Goal: Task Accomplishment & Management: Manage account settings

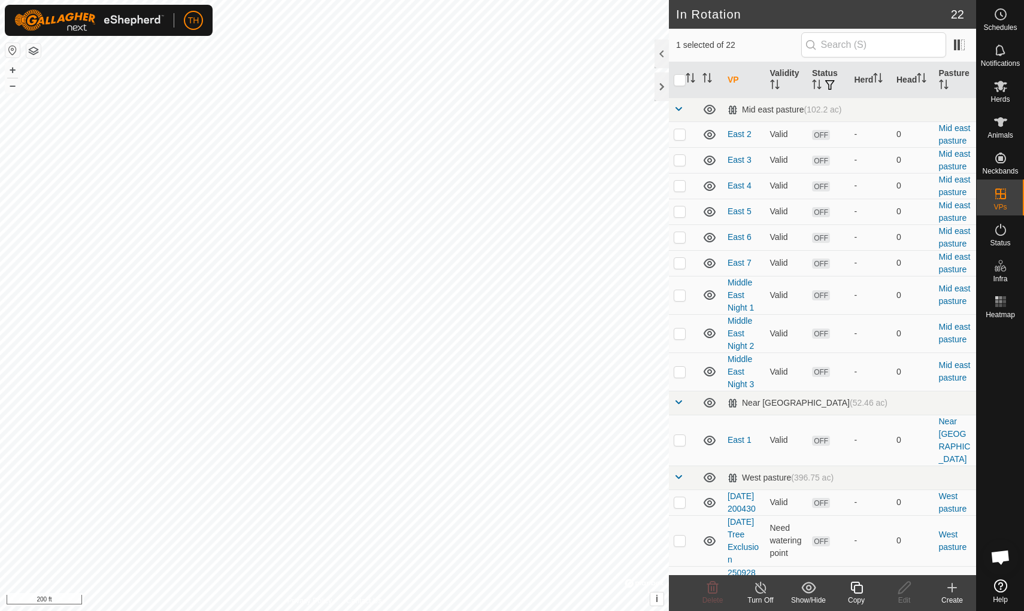
click at [859, 587] on icon at bounding box center [856, 588] width 15 height 14
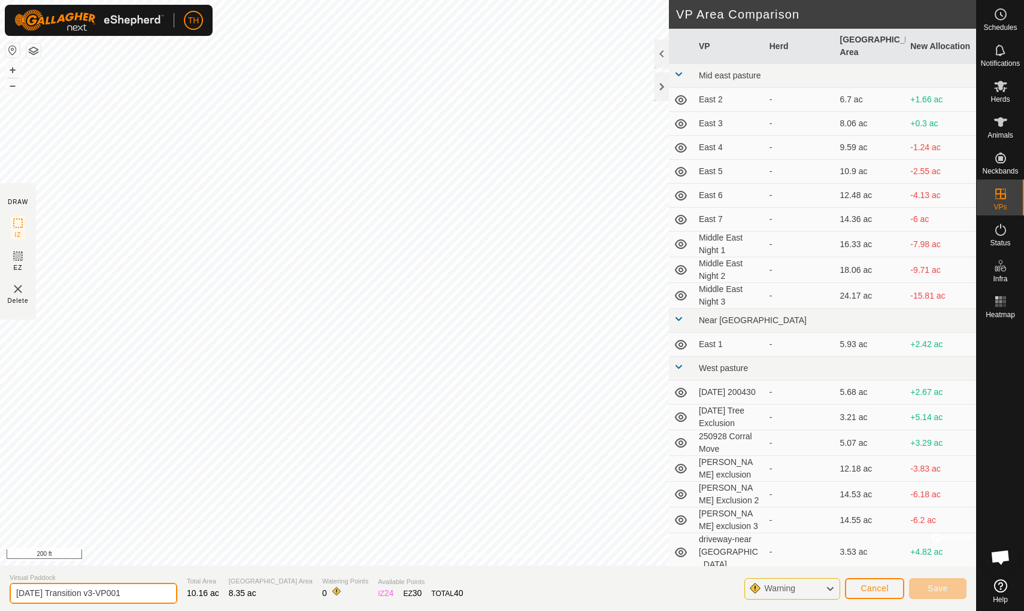
click at [125, 597] on input "Oct 9 Transition v3-VP001" at bounding box center [94, 593] width 168 height 21
type input "[DATE] Transition v4"
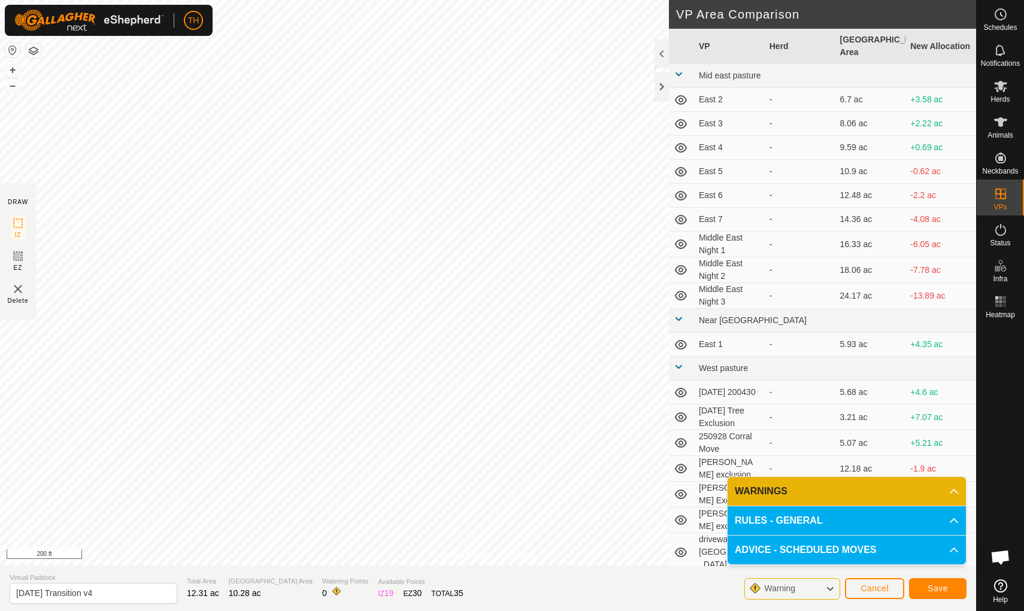
click at [933, 589] on span "Save" at bounding box center [937, 589] width 20 height 10
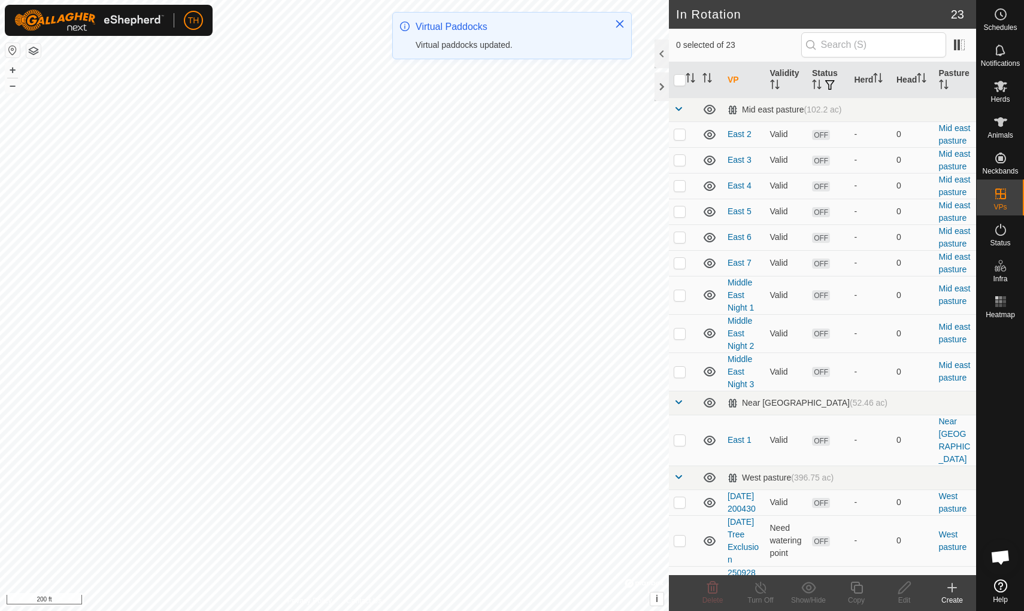
checkbox input "true"
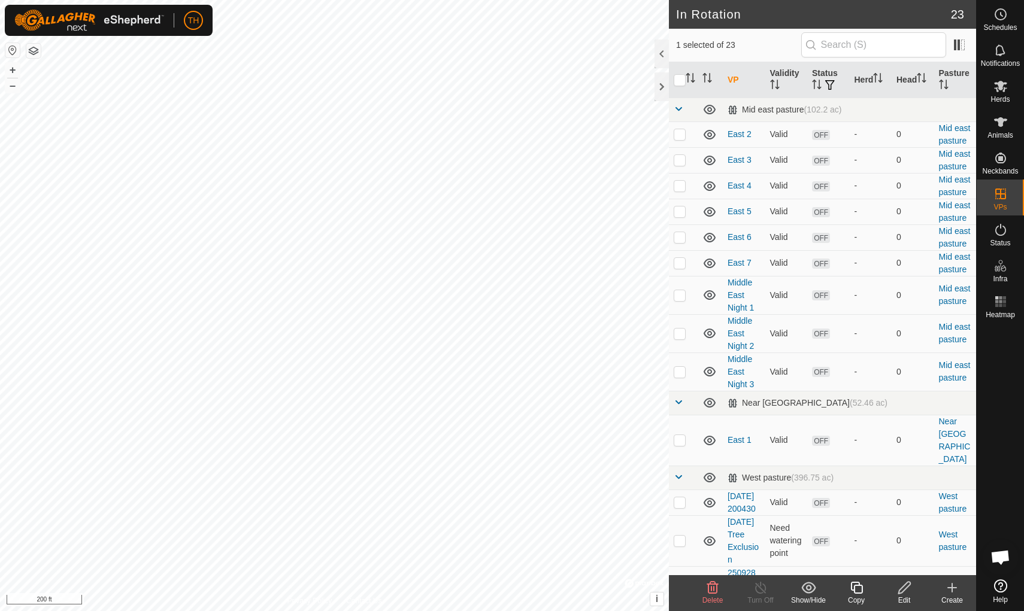
click at [902, 586] on icon at bounding box center [904, 588] width 15 height 14
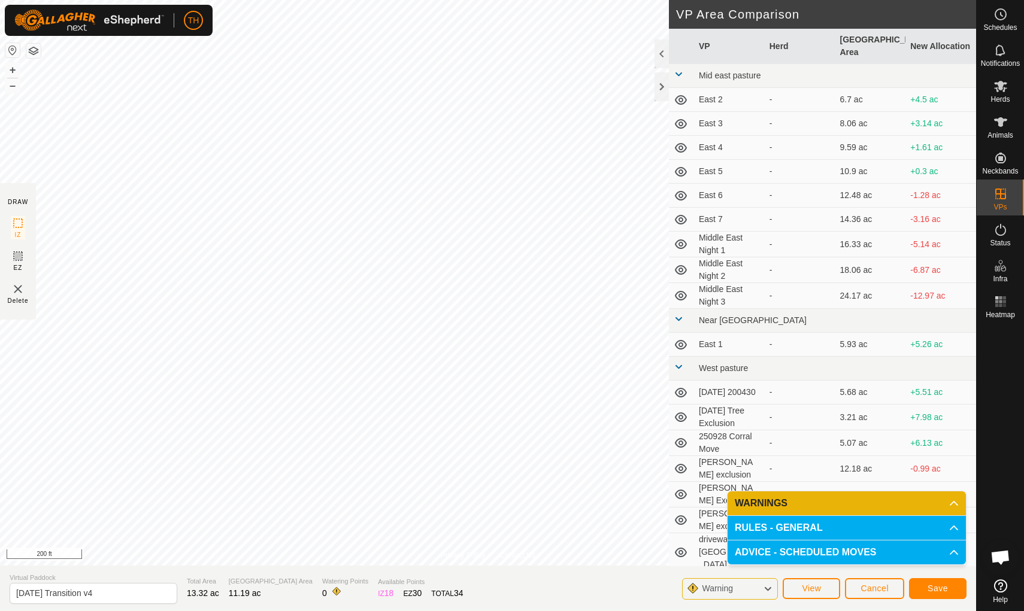
click at [933, 587] on span "Save" at bounding box center [937, 589] width 20 height 10
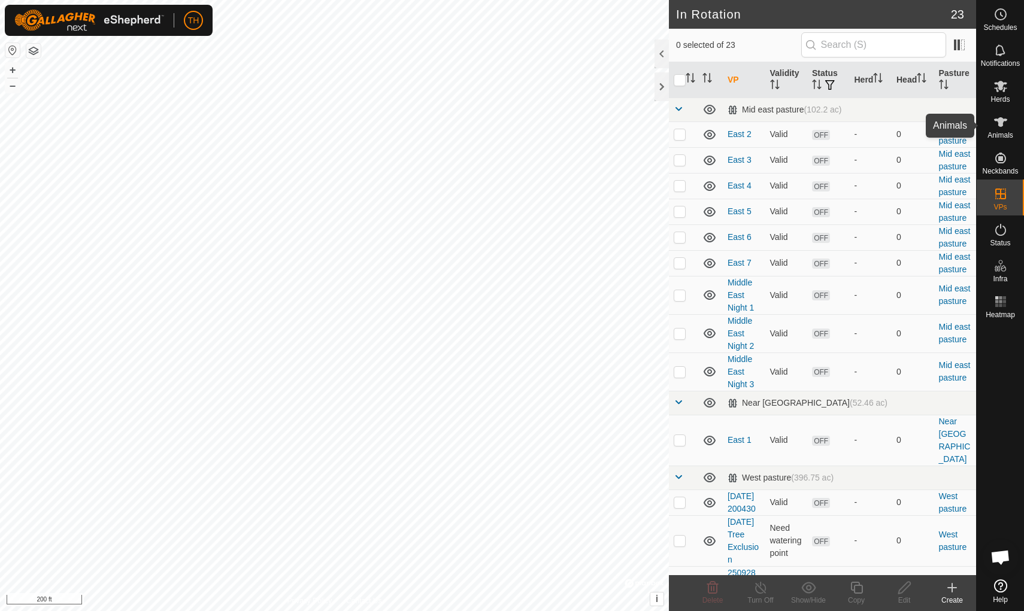
click at [999, 123] on icon at bounding box center [1000, 122] width 13 height 10
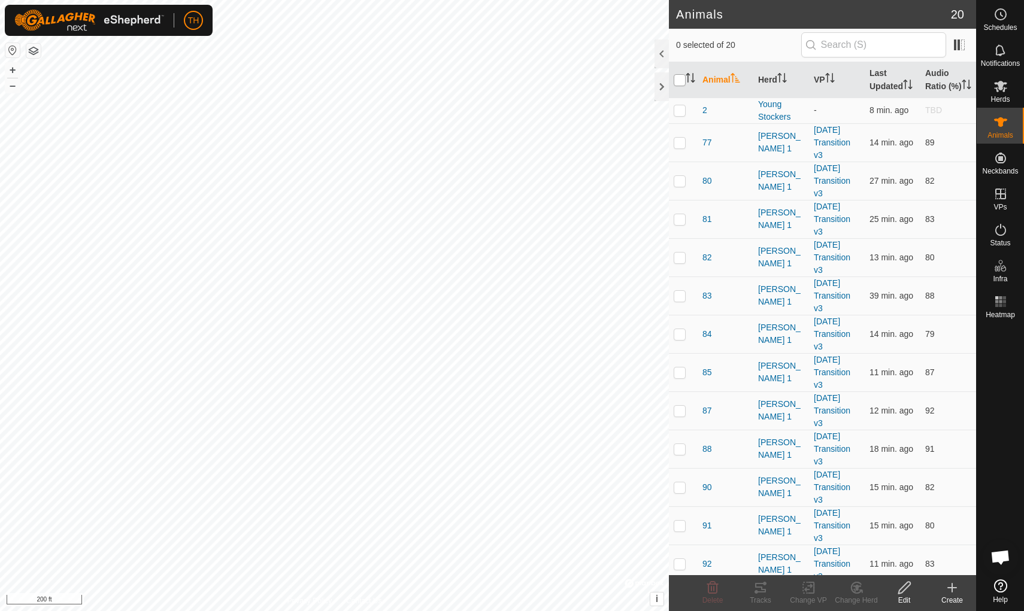
click at [678, 86] on input "checkbox" at bounding box center [680, 80] width 12 height 12
checkbox input "true"
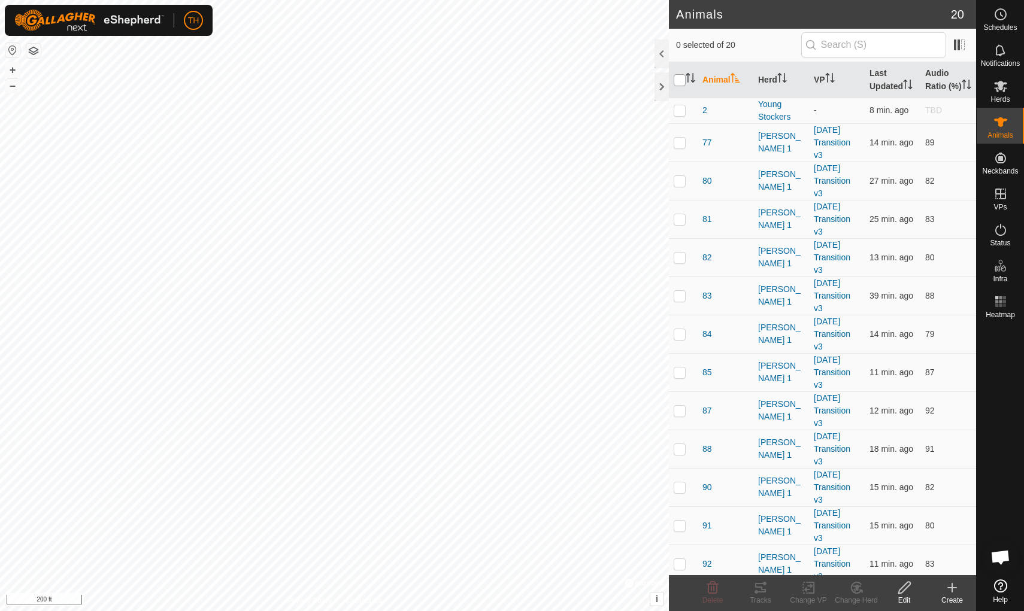
checkbox input "true"
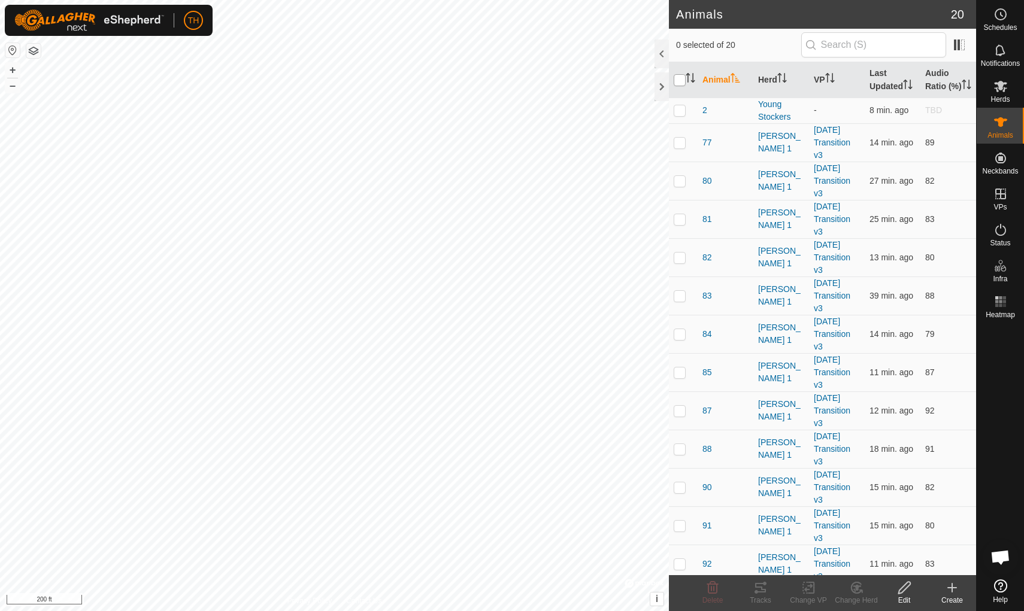
checkbox input "true"
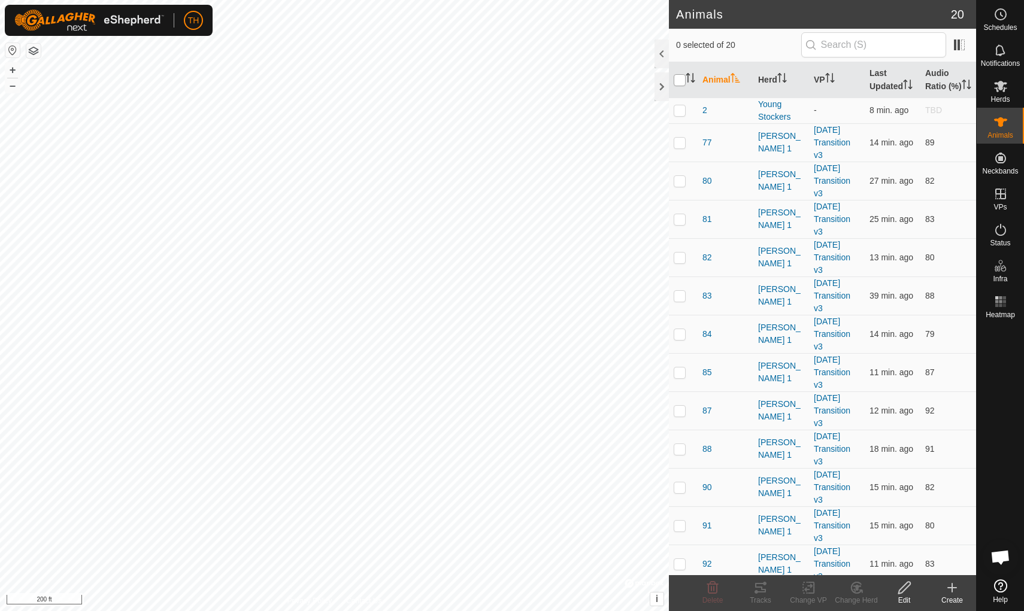
checkbox input "true"
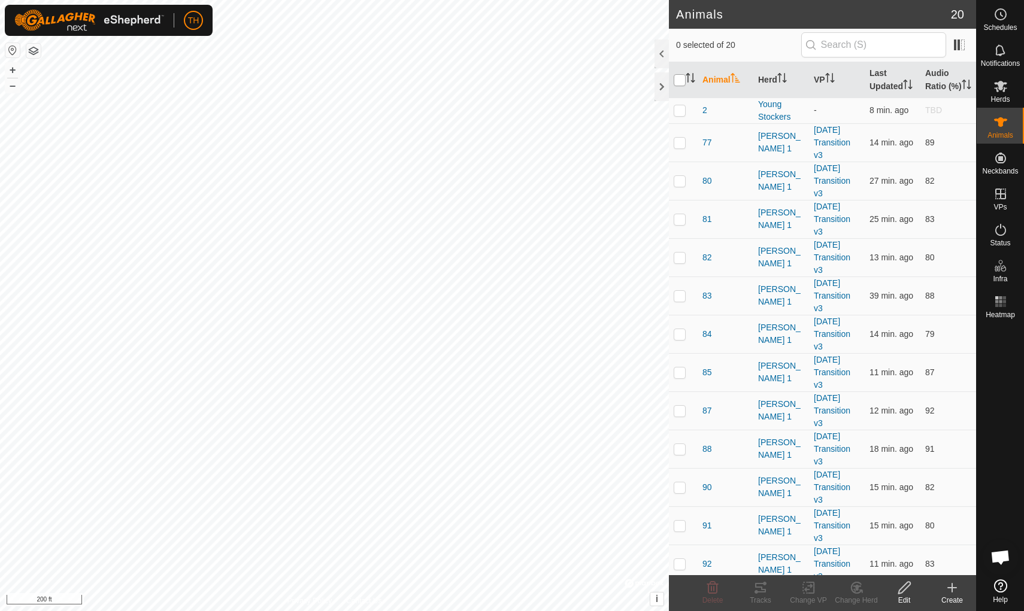
checkbox input "true"
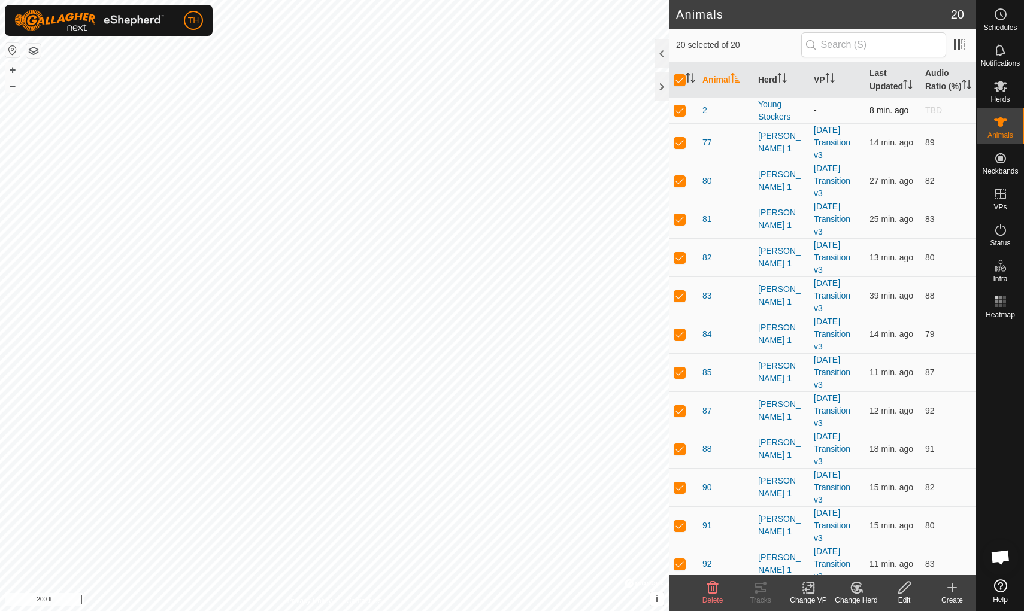
click at [680, 115] on p-checkbox at bounding box center [680, 110] width 12 height 10
checkbox input "false"
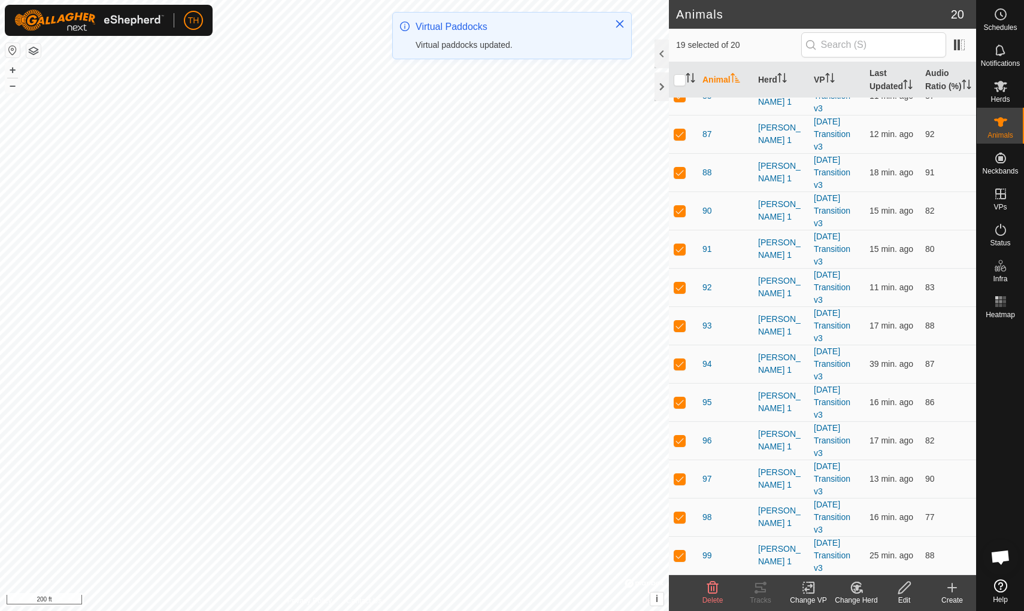
scroll to position [289, 0]
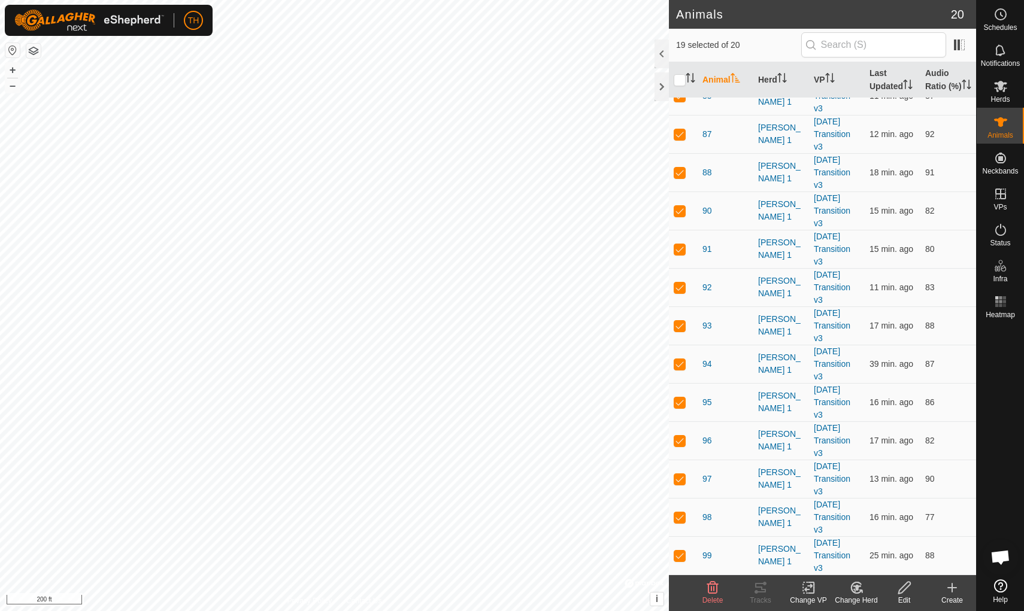
click at [806, 590] on icon at bounding box center [808, 588] width 8 height 8
click at [834, 538] on span "Choose VP..." at bounding box center [838, 536] width 55 height 14
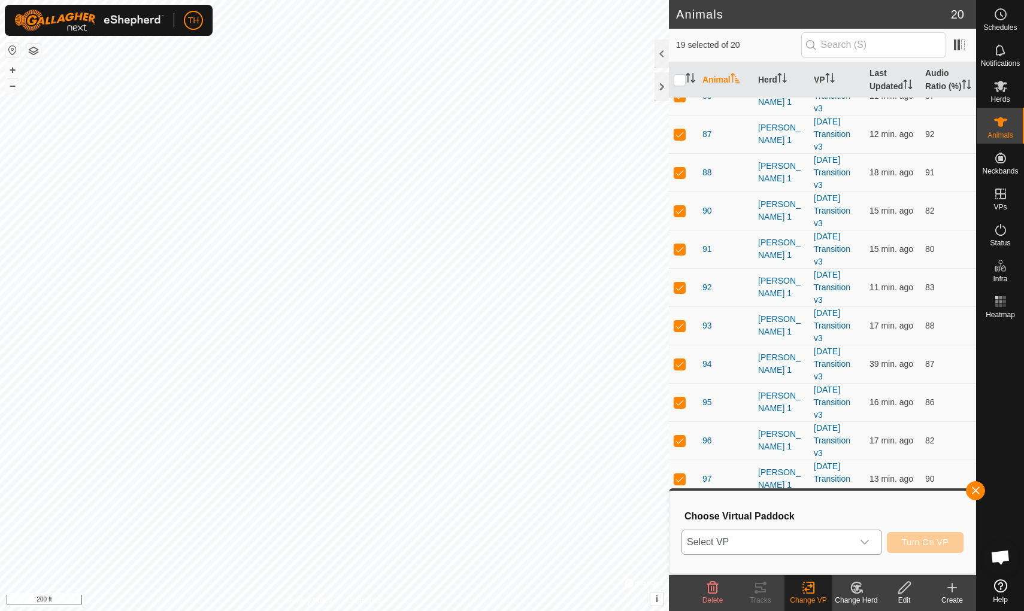
click at [824, 543] on span "Select VP" at bounding box center [767, 542] width 171 height 24
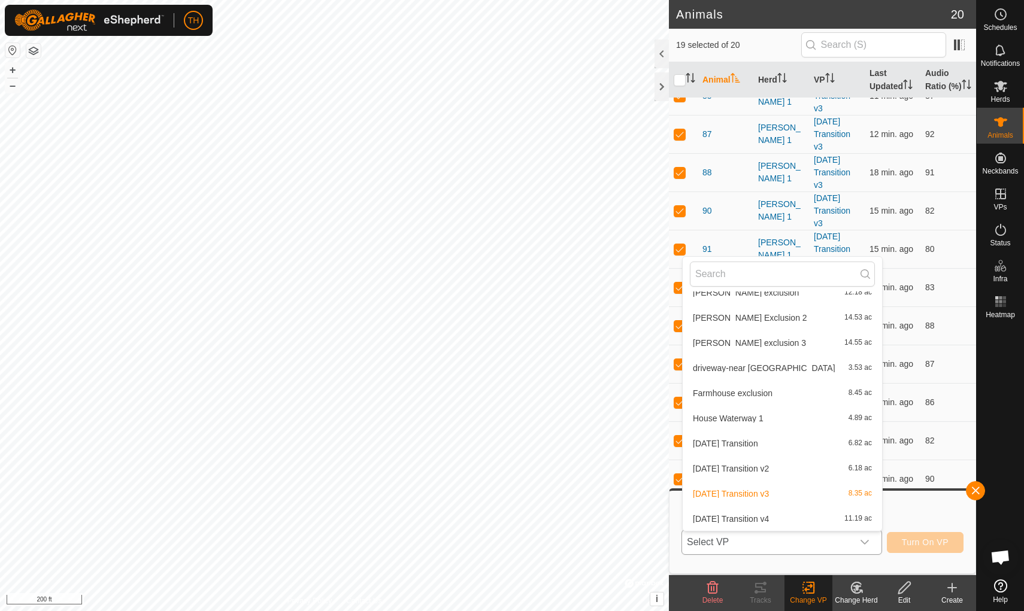
scroll to position [420, 0]
click at [730, 519] on span "[DATE] Transition v4" at bounding box center [731, 519] width 76 height 8
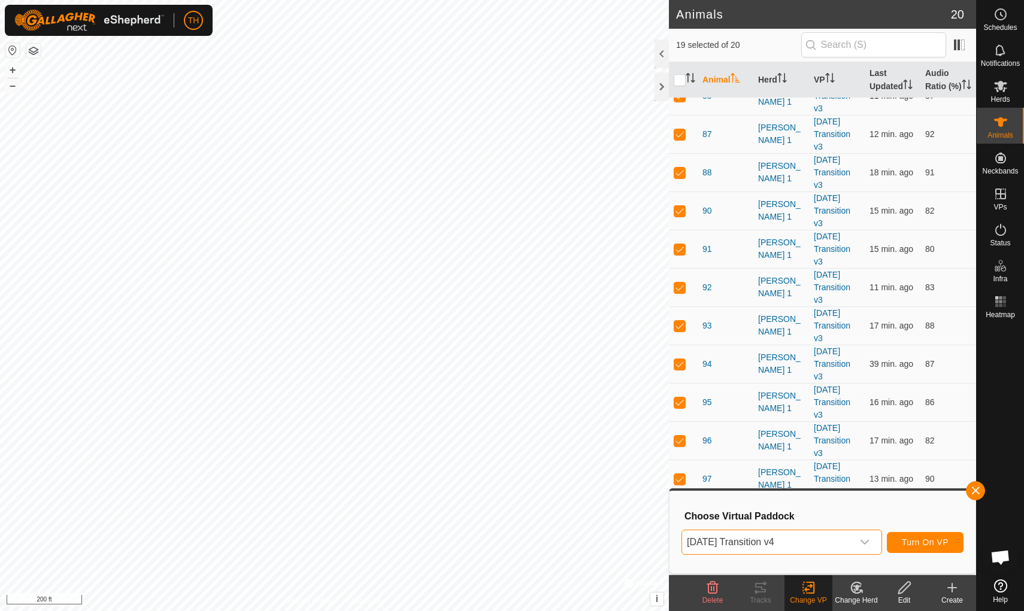
click at [916, 539] on span "Turn On VP" at bounding box center [925, 543] width 47 height 10
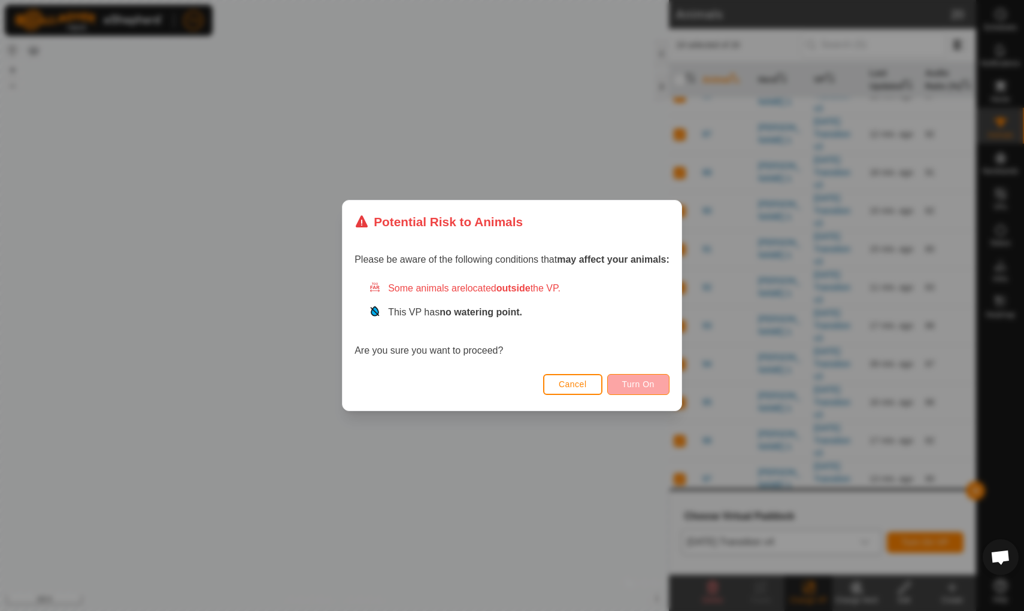
click at [639, 386] on span "Turn On" at bounding box center [638, 385] width 32 height 10
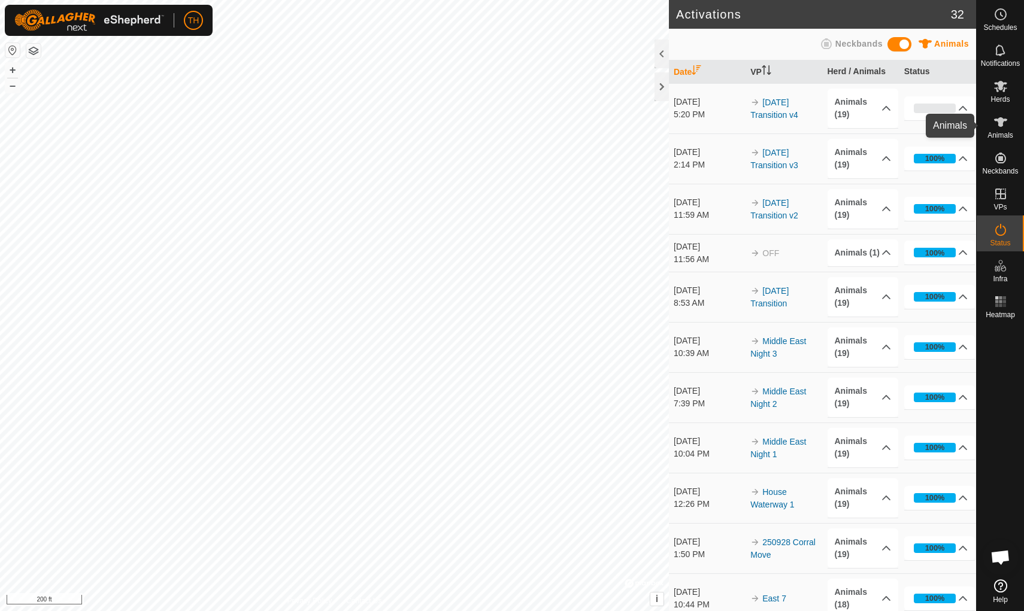
click at [999, 123] on icon at bounding box center [1000, 122] width 13 height 10
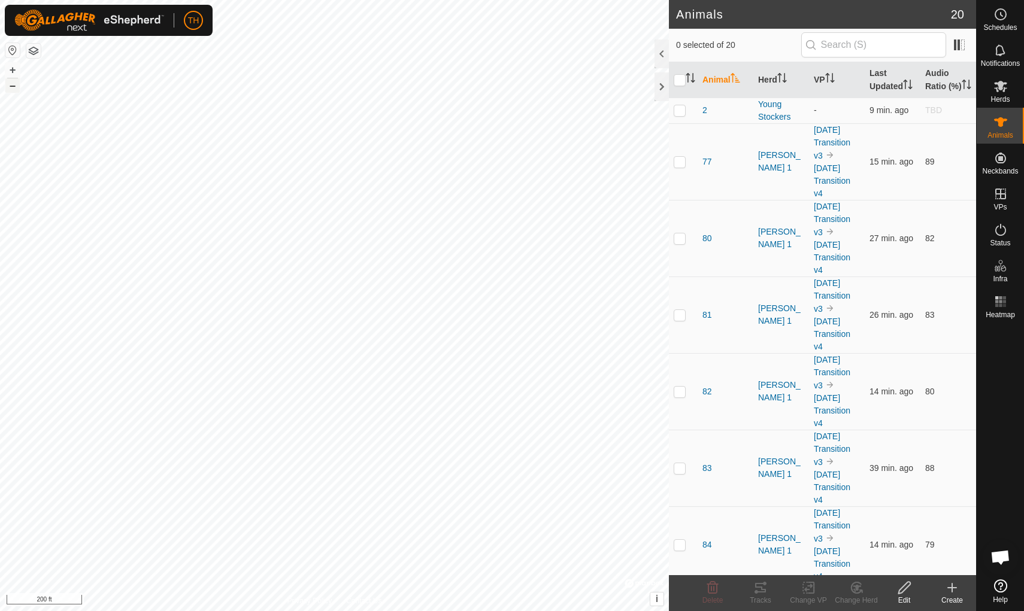
click at [12, 83] on button "–" at bounding box center [12, 85] width 14 height 14
click at [12, 71] on button "+" at bounding box center [12, 70] width 14 height 14
click at [1006, 197] on icon at bounding box center [1000, 194] width 14 height 14
click at [994, 202] on es-virtualpaddocks-svg-icon at bounding box center [1001, 193] width 22 height 19
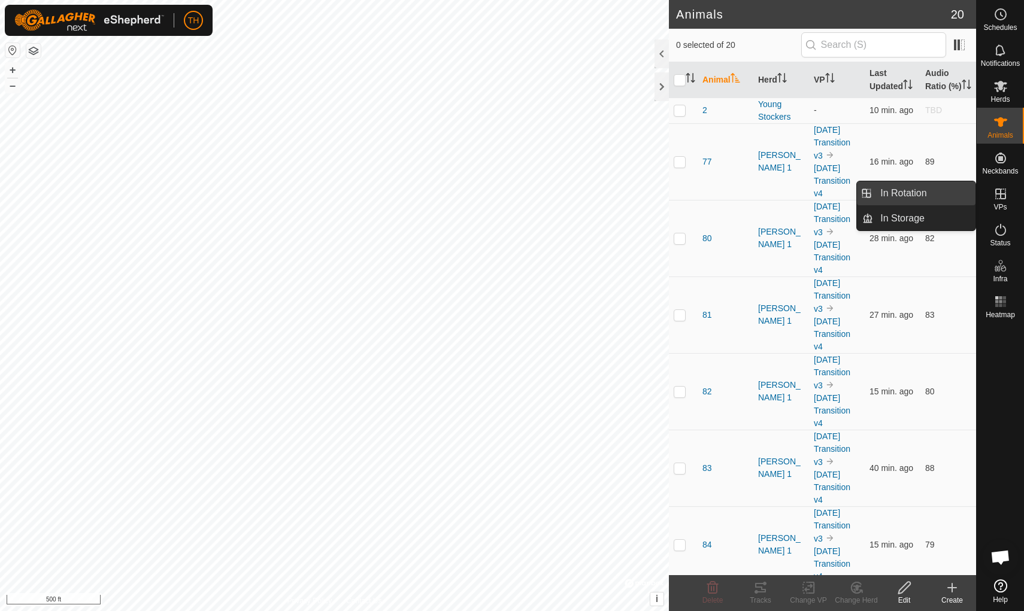
click at [936, 195] on link "In Rotation" at bounding box center [924, 193] width 102 height 24
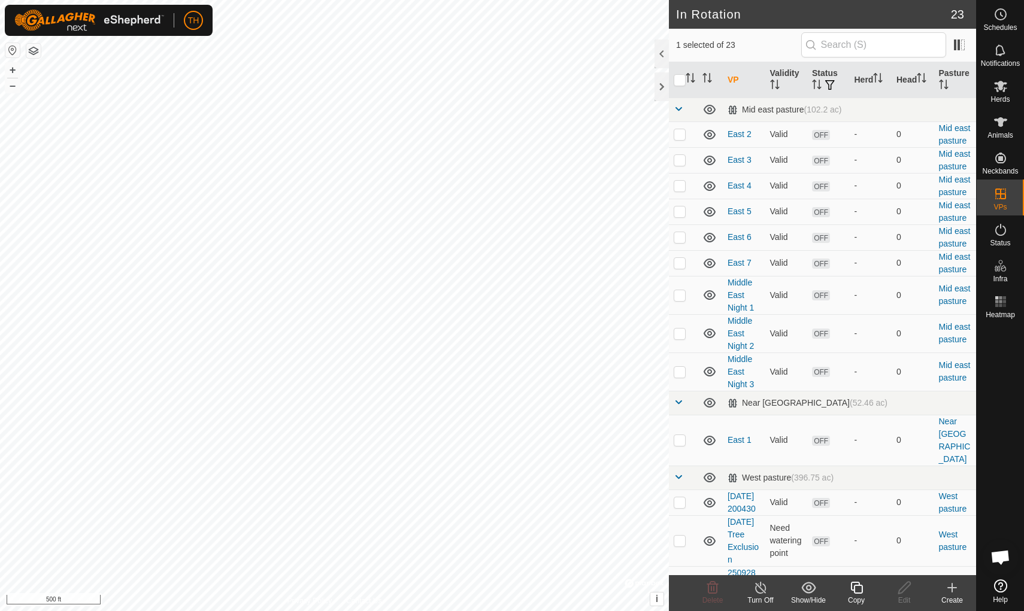
click at [954, 588] on icon at bounding box center [952, 588] width 8 height 0
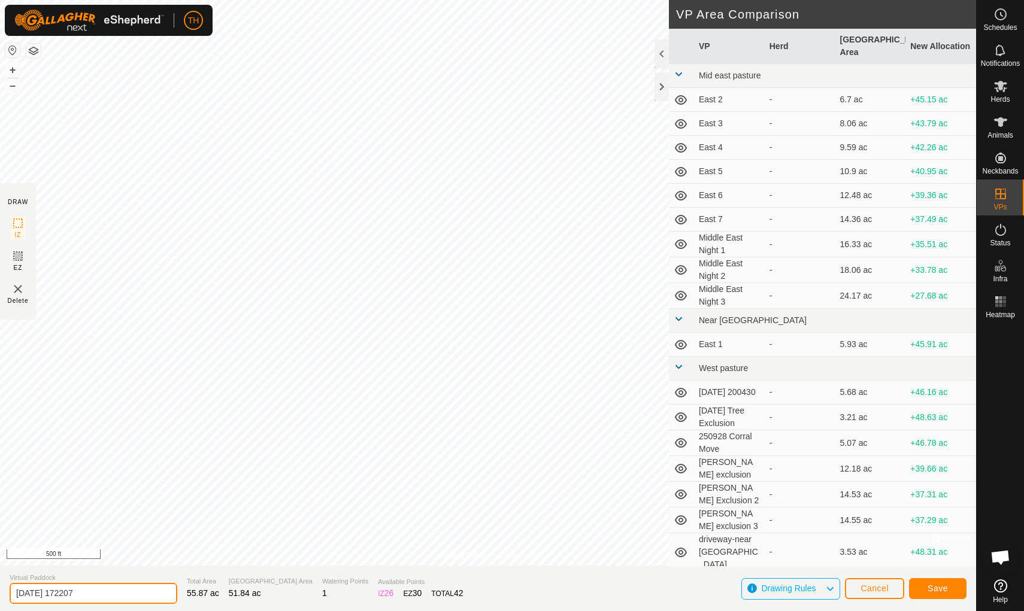
click at [111, 594] on input "2025-10-10 172207" at bounding box center [94, 593] width 168 height 21
type input "2"
type input "Near East 1"
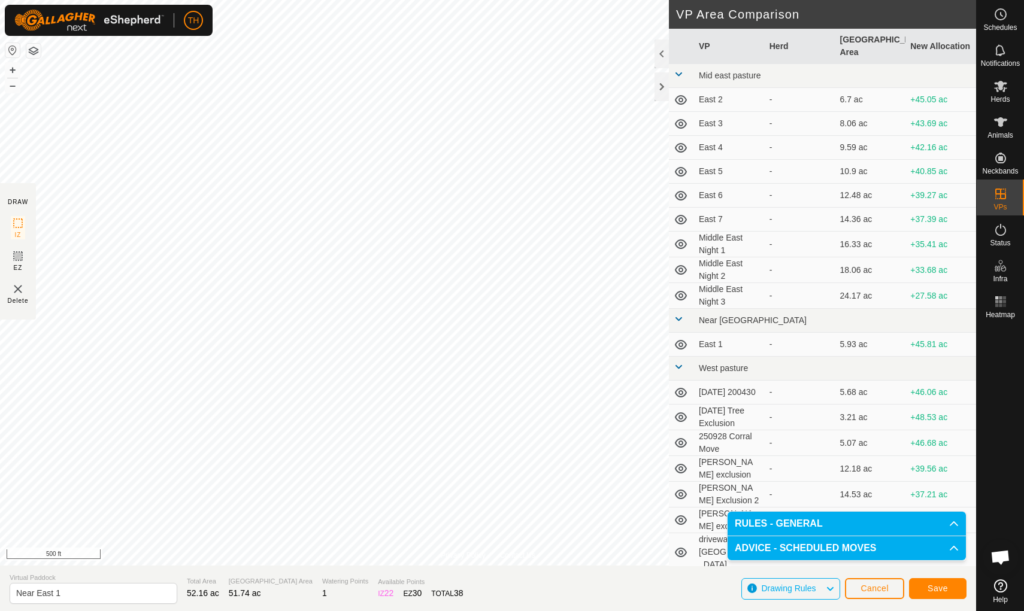
click at [942, 586] on span "Save" at bounding box center [937, 589] width 20 height 10
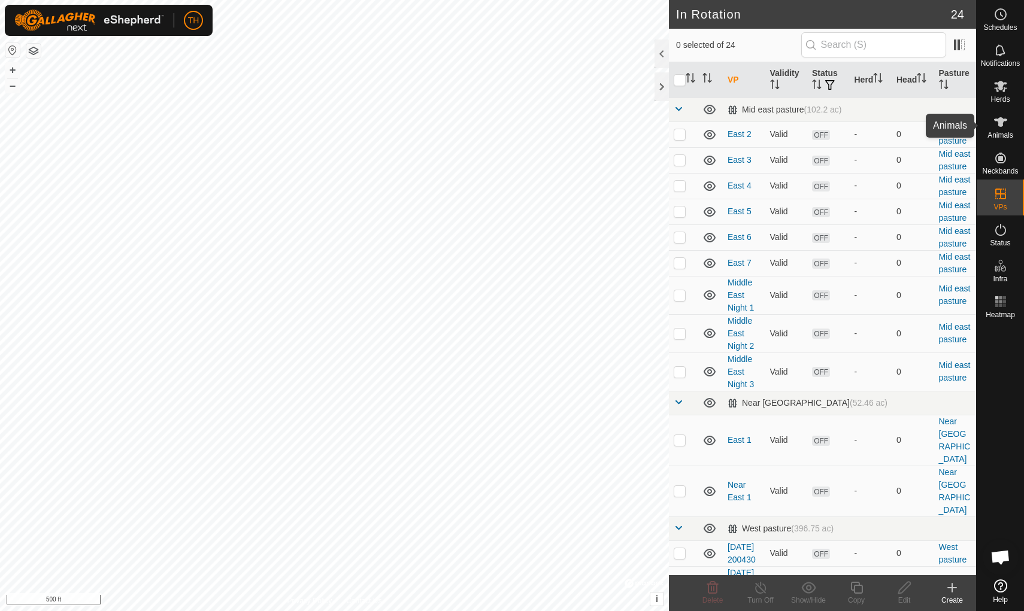
click at [1002, 121] on icon at bounding box center [1000, 122] width 13 height 10
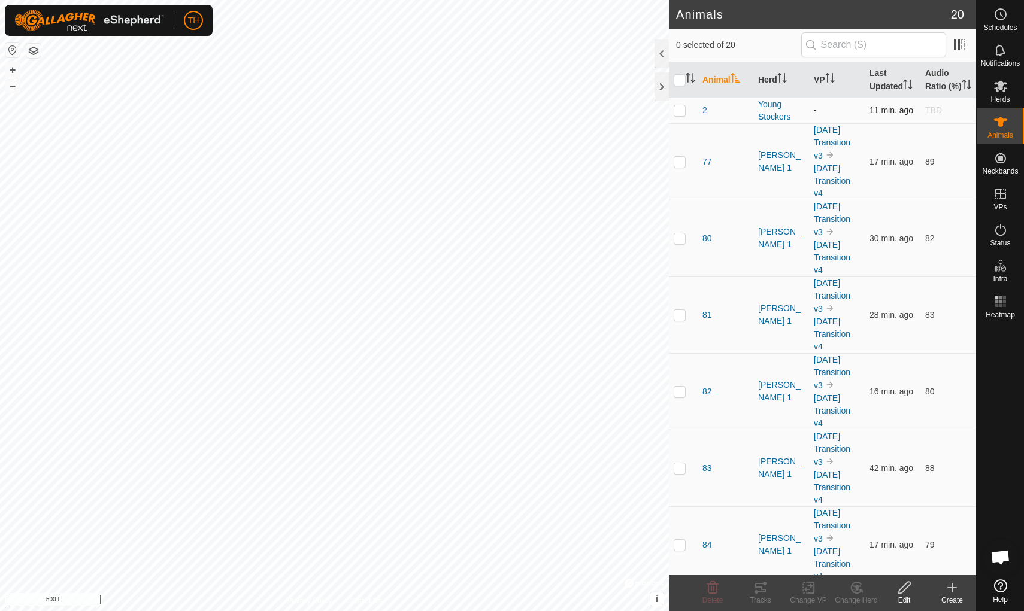
click at [680, 115] on p-checkbox at bounding box center [680, 110] width 12 height 10
checkbox input "true"
click at [810, 589] on icon at bounding box center [808, 588] width 15 height 14
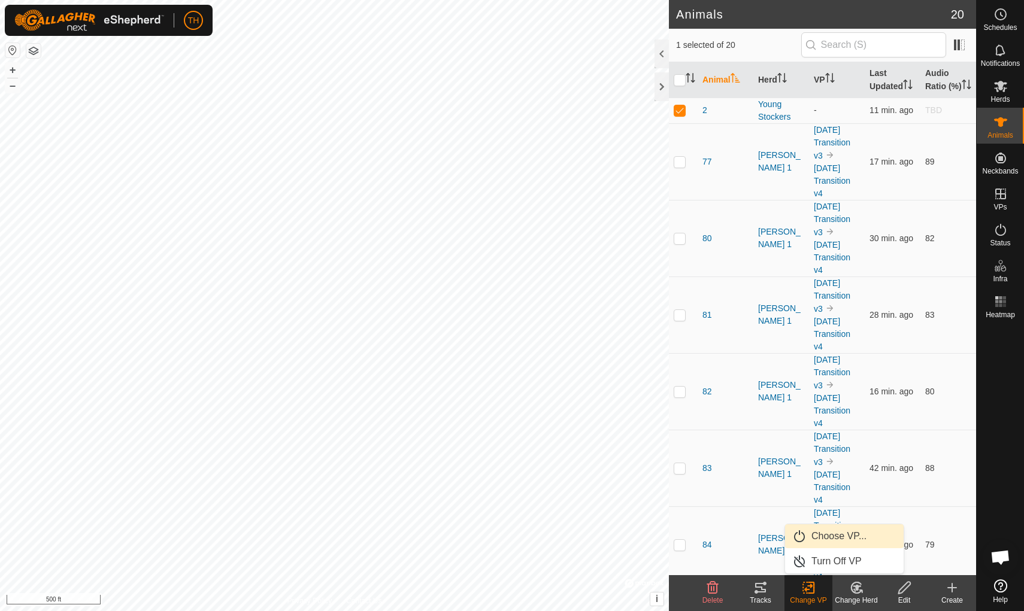
click at [829, 536] on span "Choose VP..." at bounding box center [838, 536] width 55 height 14
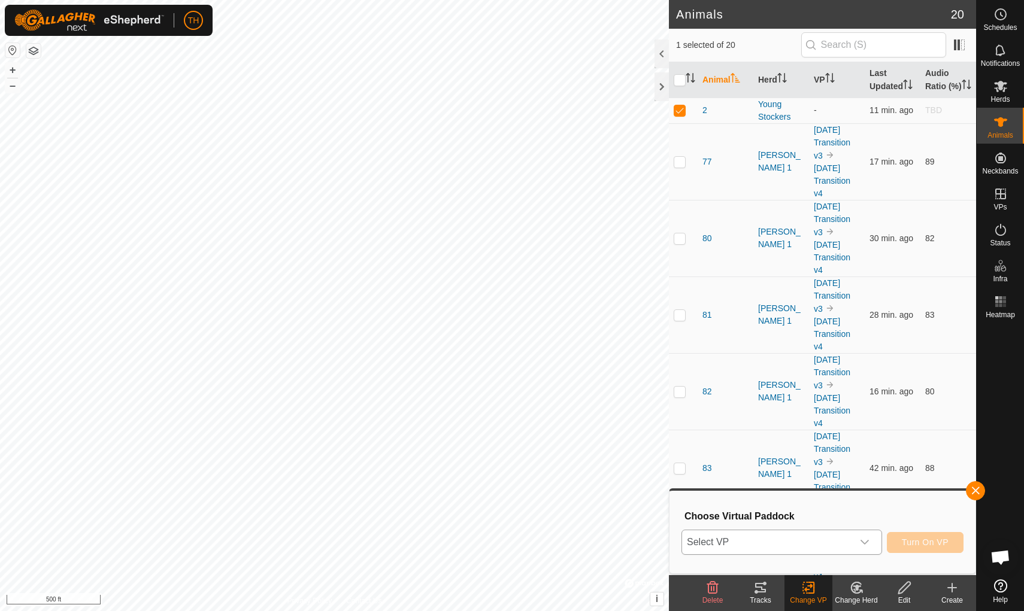
click at [793, 543] on span "Select VP" at bounding box center [767, 542] width 171 height 24
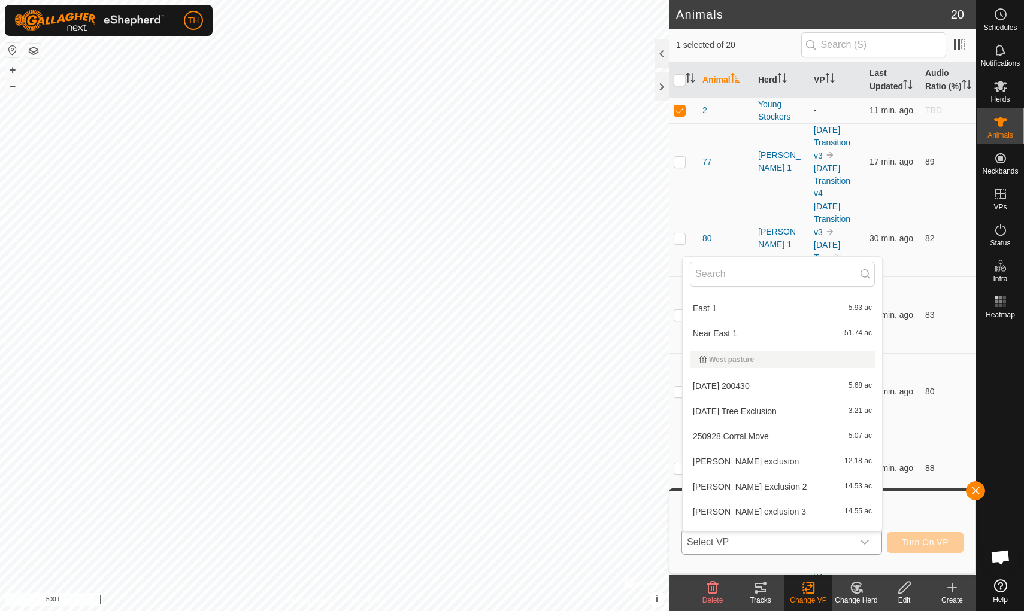
scroll to position [268, 0]
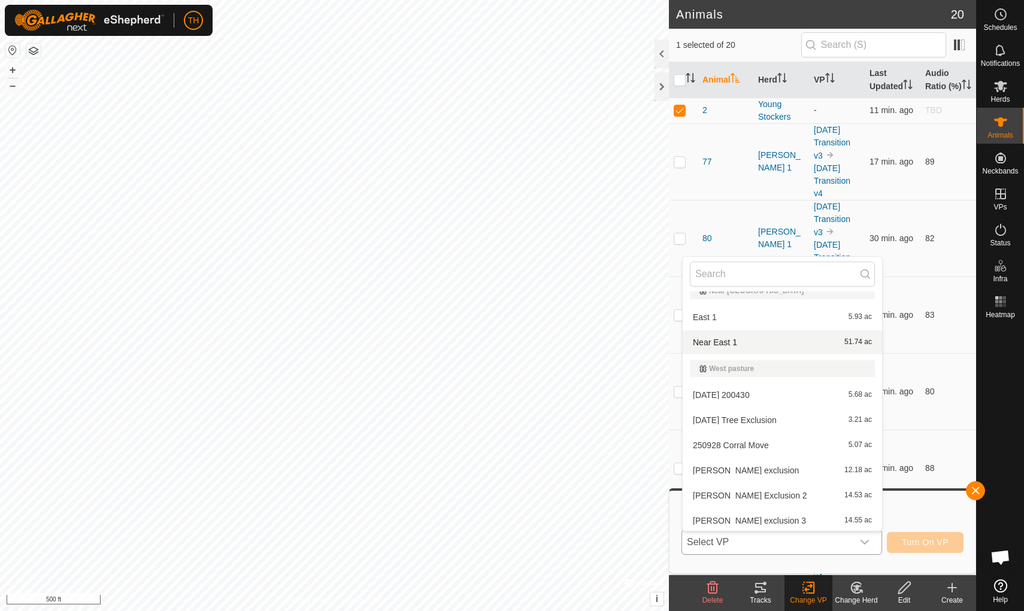
click at [717, 342] on span "Near East 1" at bounding box center [715, 342] width 44 height 8
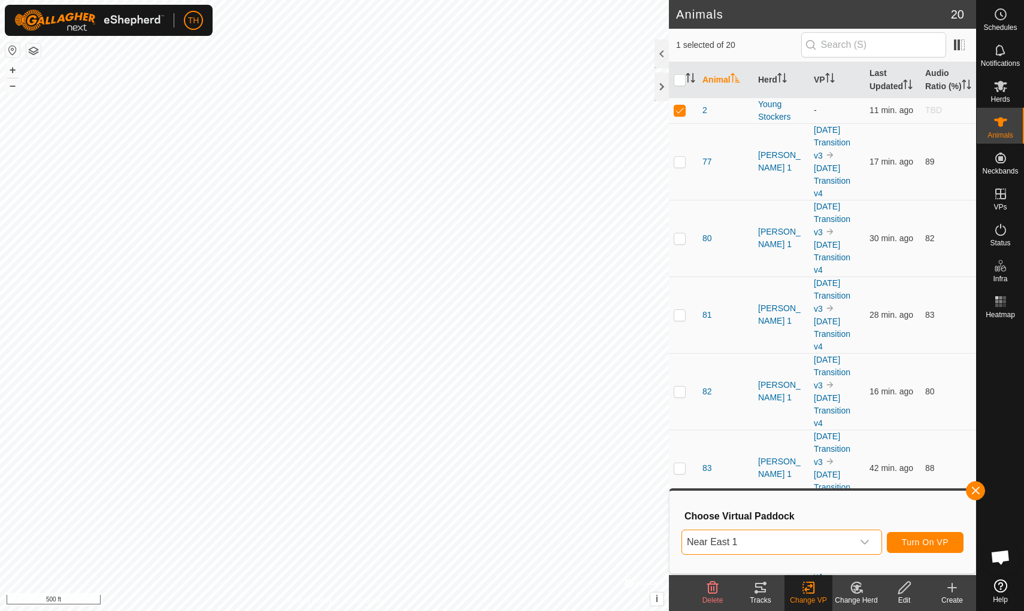
click at [919, 540] on span "Turn On VP" at bounding box center [925, 543] width 47 height 10
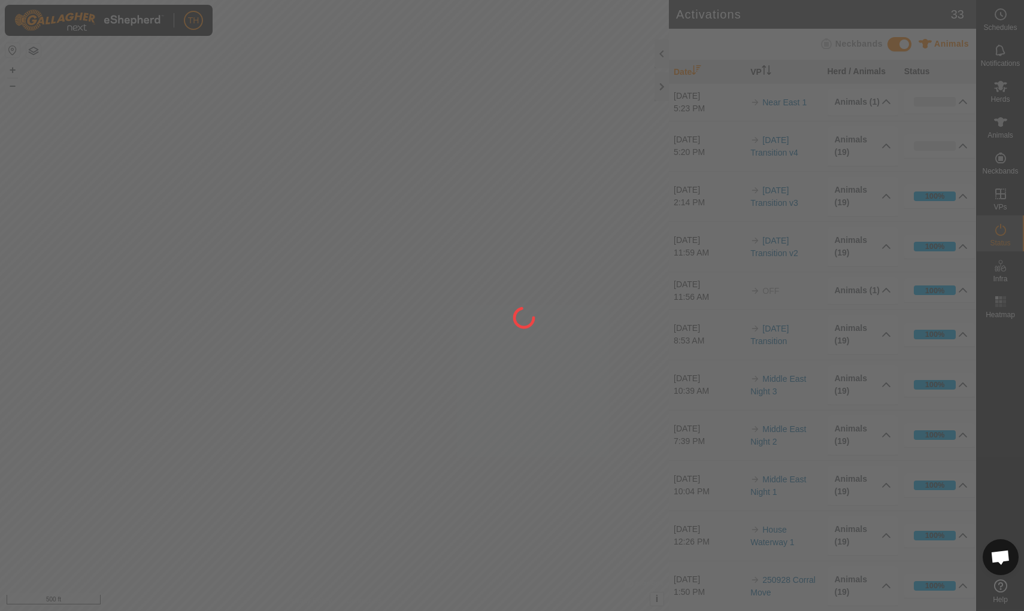
click at [557, 131] on div "TH Schedules Notifications Herds Animals Neckbands VPs Status Infra Heatmap Hel…" at bounding box center [512, 305] width 1024 height 611
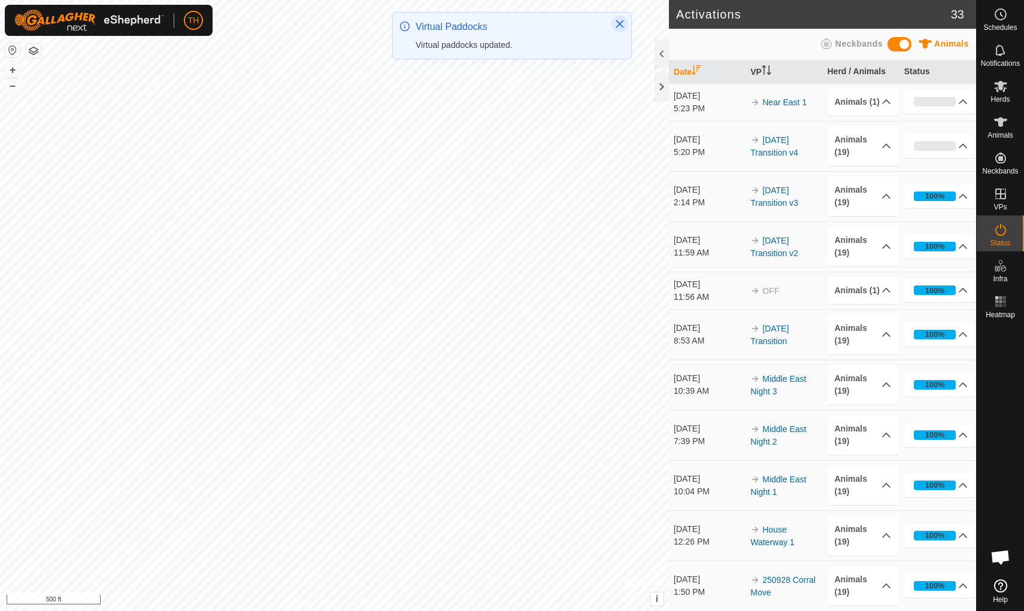
click at [620, 23] on icon "Close" at bounding box center [620, 24] width 8 height 8
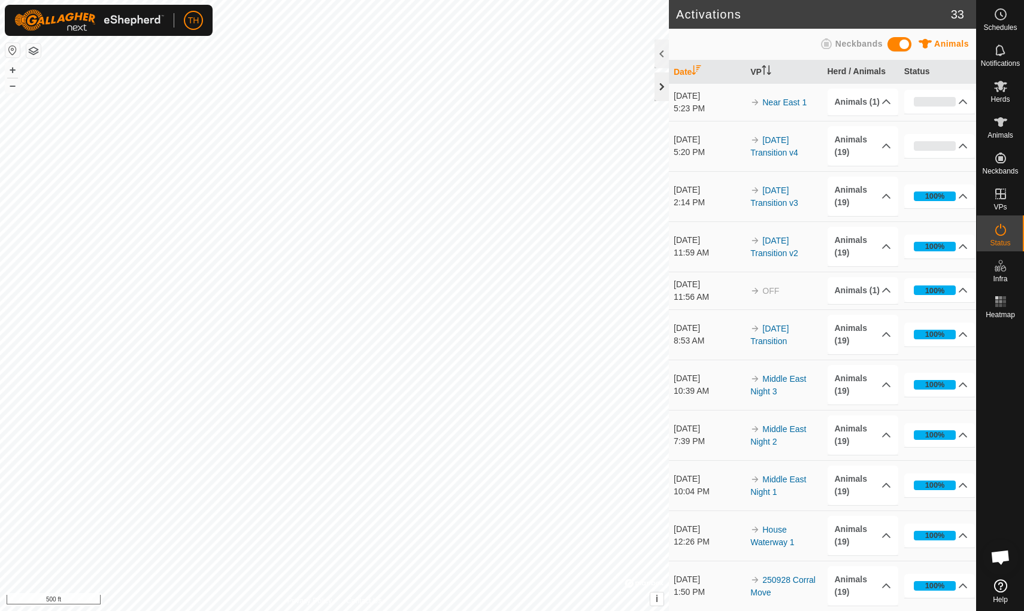
click at [658, 86] on div at bounding box center [661, 86] width 14 height 29
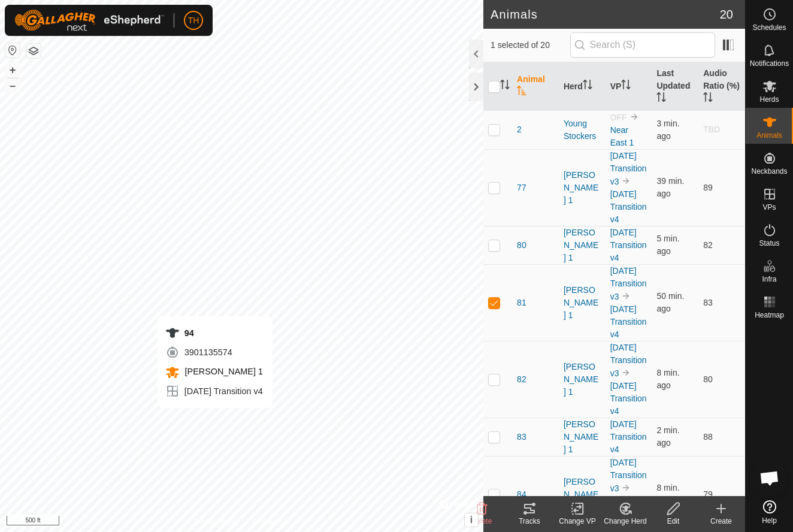
checkbox input "false"
checkbox input "true"
click at [670, 80] on th "Last Updated" at bounding box center [674, 86] width 47 height 48
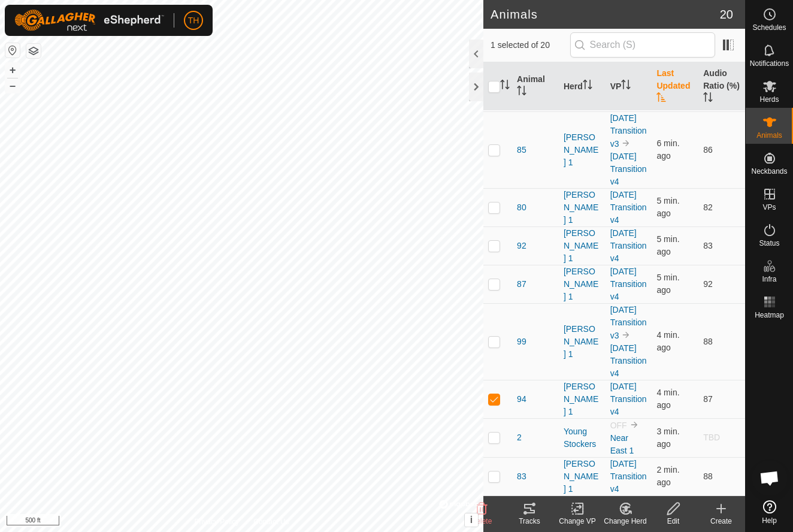
scroll to position [803, 0]
click at [771, 232] on icon at bounding box center [769, 230] width 14 height 14
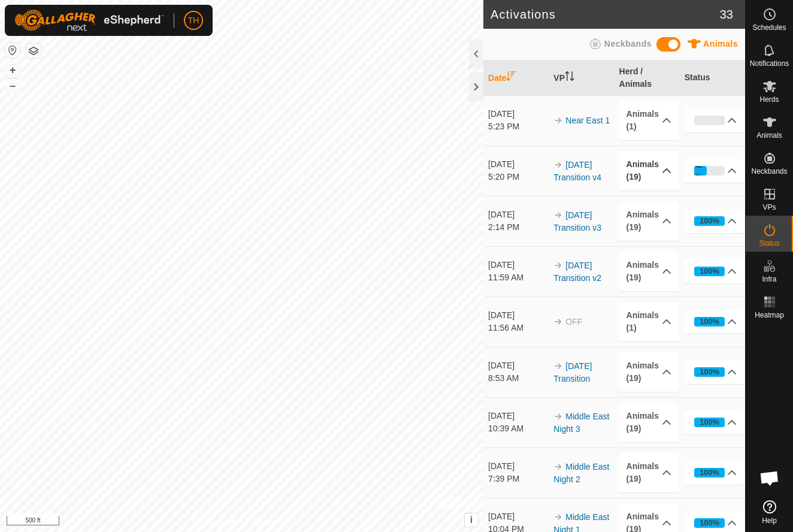
click at [662, 169] on icon at bounding box center [667, 171] width 10 height 10
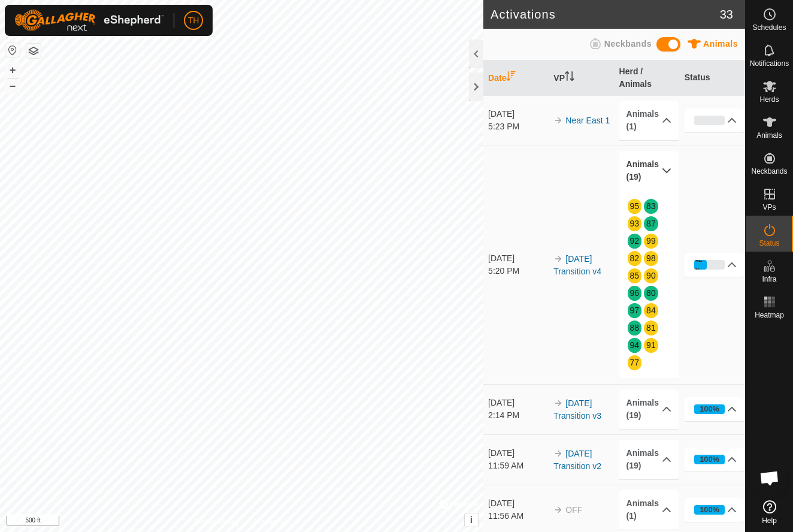
click at [666, 169] on icon at bounding box center [667, 171] width 10 height 10
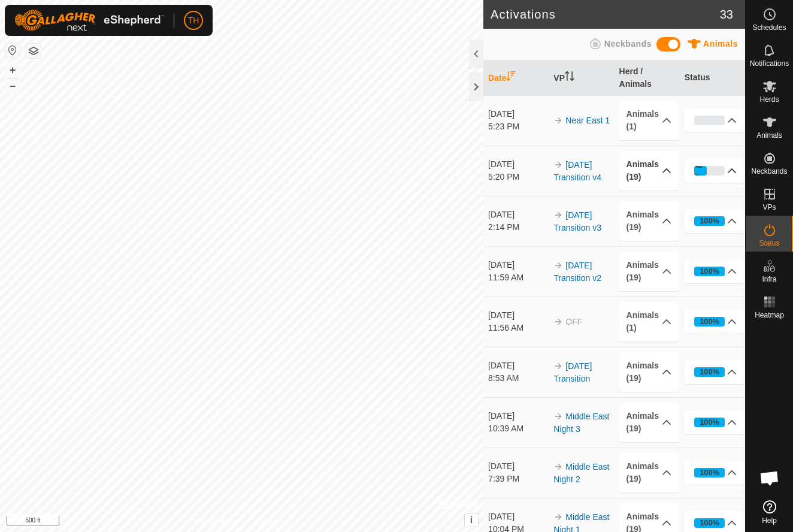
click at [711, 173] on div "42%" at bounding box center [709, 171] width 31 height 10
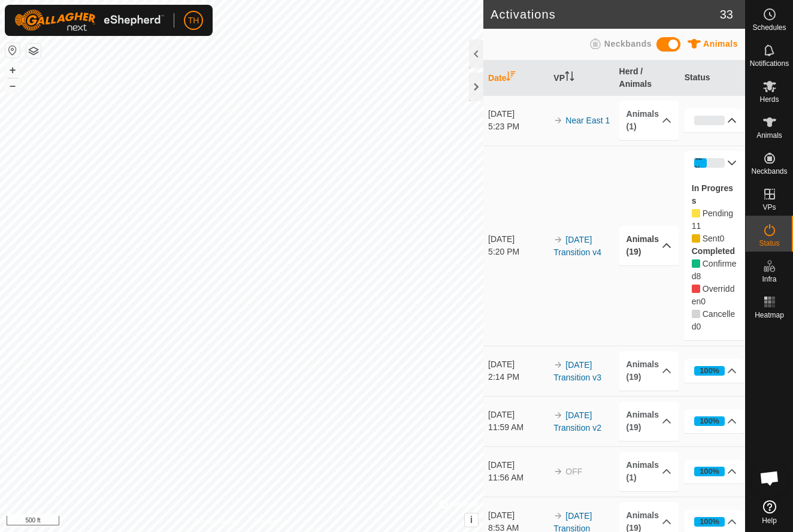
click at [716, 120] on div "0%" at bounding box center [709, 121] width 31 height 10
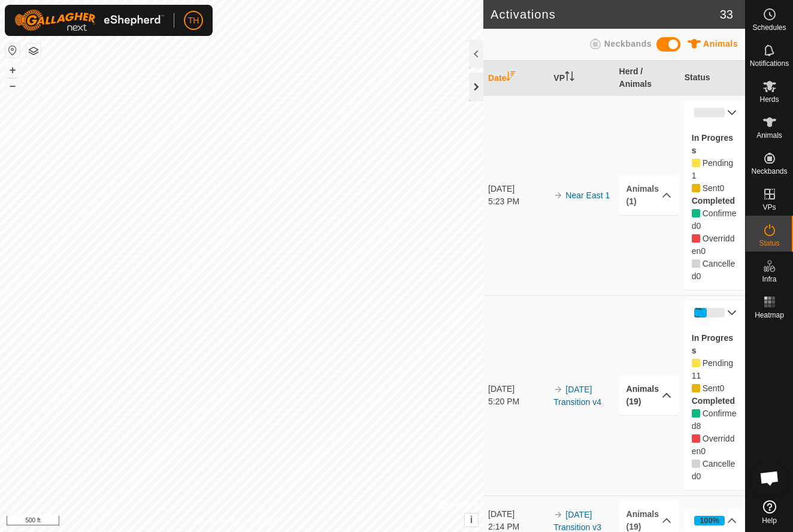
click at [475, 84] on div at bounding box center [476, 86] width 14 height 29
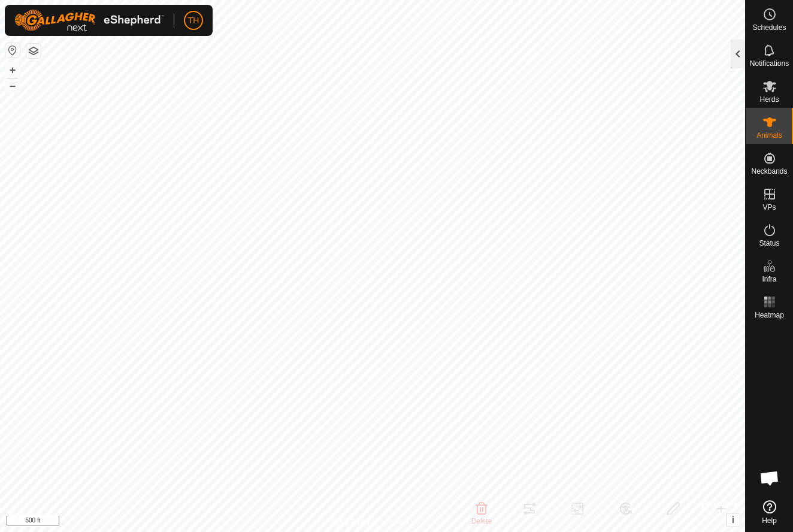
click at [739, 55] on div at bounding box center [737, 54] width 14 height 29
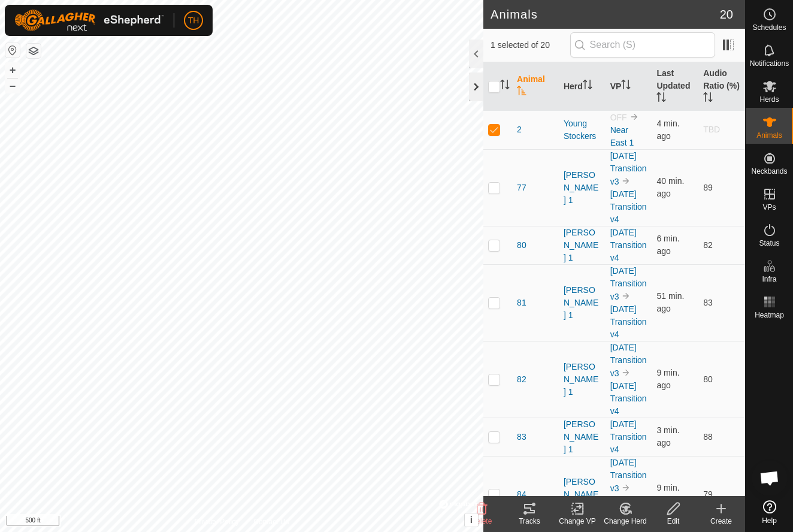
click at [475, 84] on div at bounding box center [476, 86] width 14 height 29
